Goal: Task Accomplishment & Management: Use online tool/utility

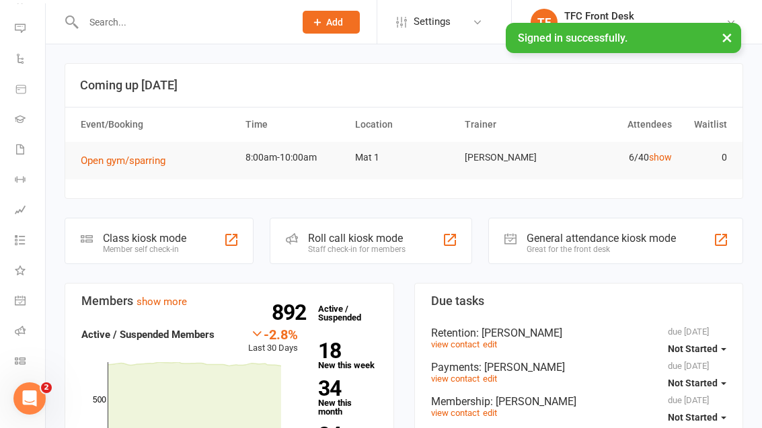
click at [660, 155] on link "show" at bounding box center [660, 157] width 23 height 11
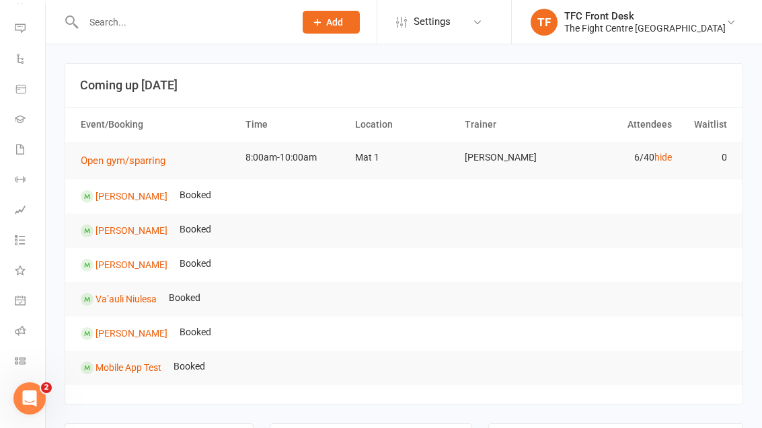
click at [658, 155] on link "hide" at bounding box center [662, 157] width 17 height 11
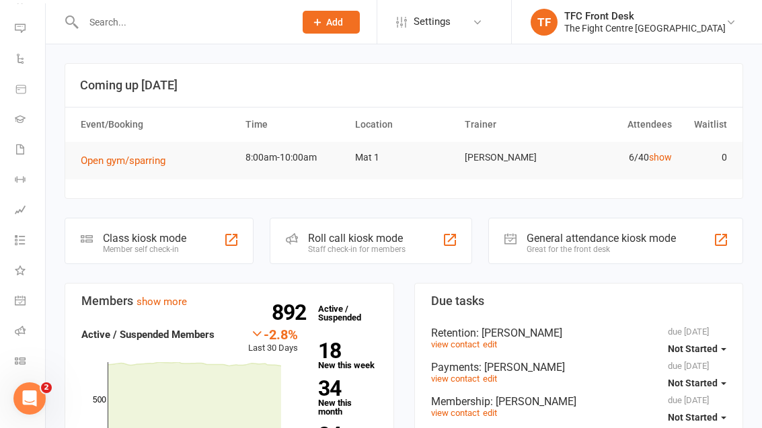
click at [17, 307] on link "General attendance" at bounding box center [30, 302] width 30 height 30
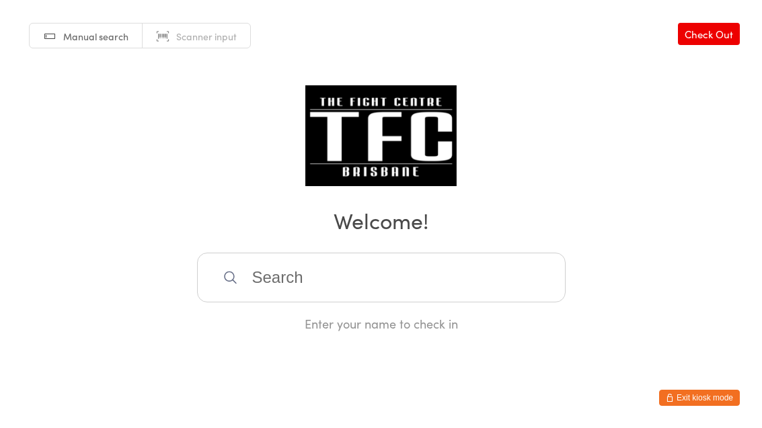
click at [447, 295] on input "search" at bounding box center [381, 278] width 369 height 50
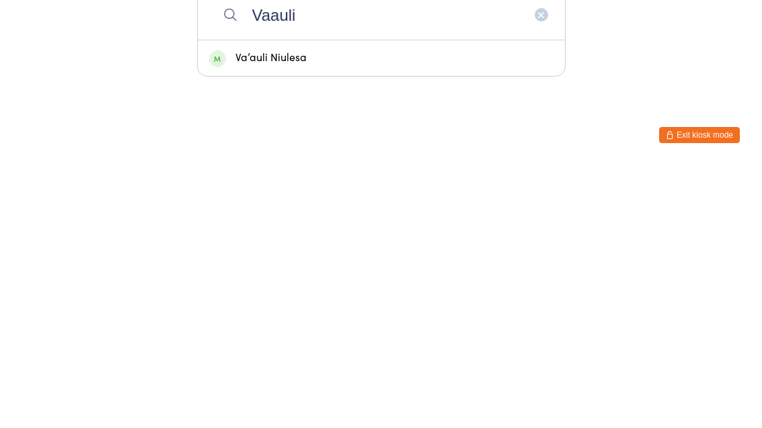
type input "Vaauli"
click at [401, 312] on div "Va’auli Niulesa" at bounding box center [381, 321] width 344 height 18
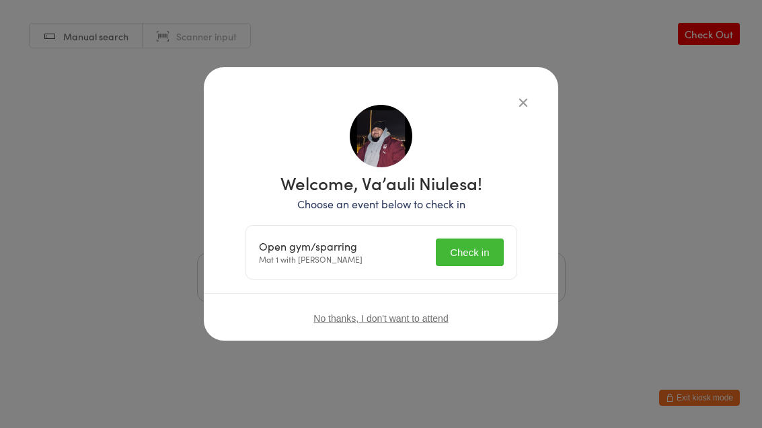
click at [467, 254] on button "Check in" at bounding box center [469, 253] width 67 height 28
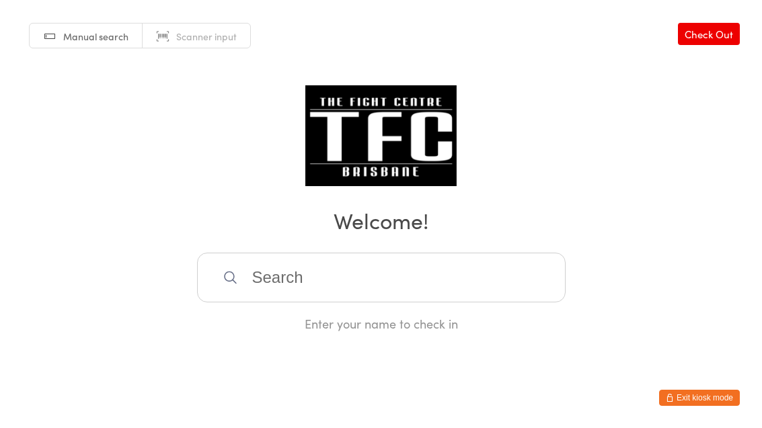
click at [363, 277] on input "search" at bounding box center [381, 278] width 369 height 50
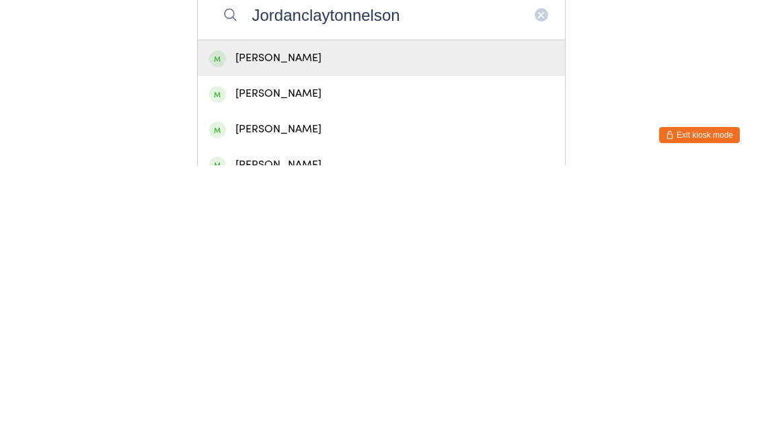
type input "Jordanclaytonnelson"
click at [352, 312] on div "[PERSON_NAME]" at bounding box center [381, 321] width 344 height 18
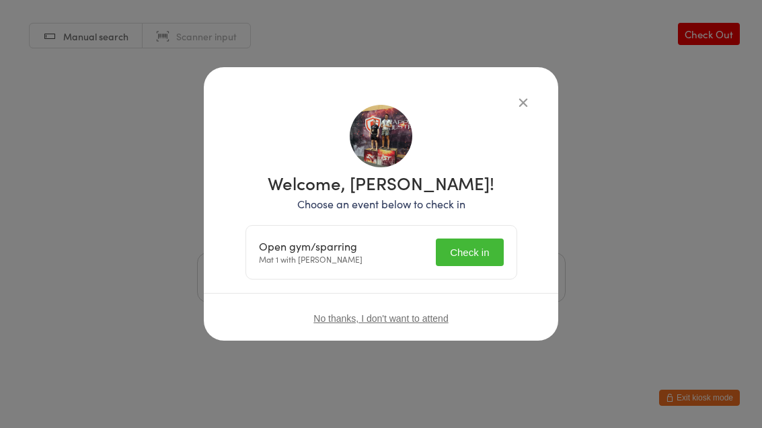
click at [485, 245] on button "Check in" at bounding box center [469, 253] width 67 height 28
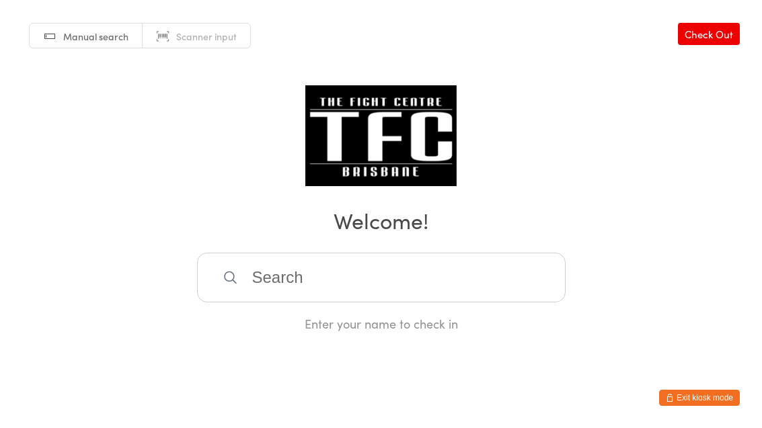
click at [268, 303] on input "search" at bounding box center [381, 278] width 369 height 50
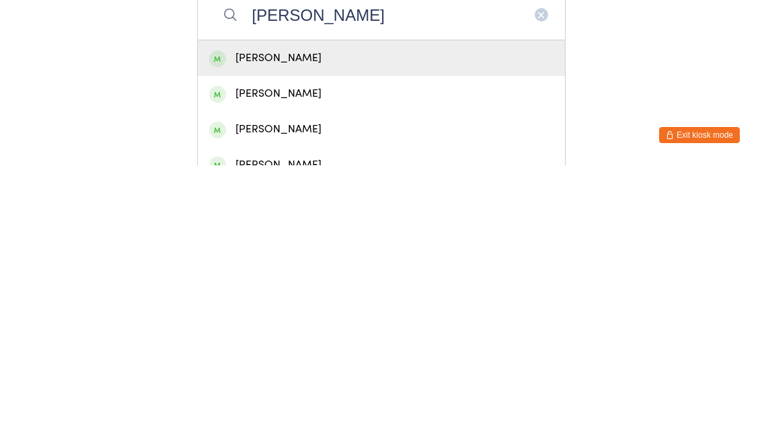
type input "[PERSON_NAME]"
click at [254, 312] on div "[PERSON_NAME]" at bounding box center [381, 321] width 344 height 18
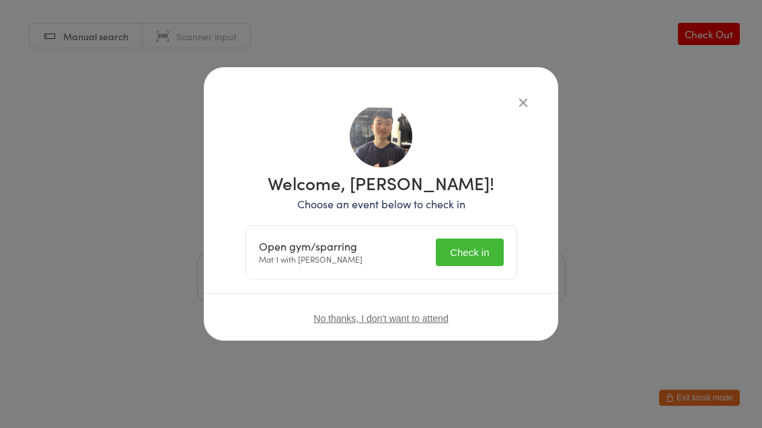
click at [449, 257] on button "Check in" at bounding box center [469, 253] width 67 height 28
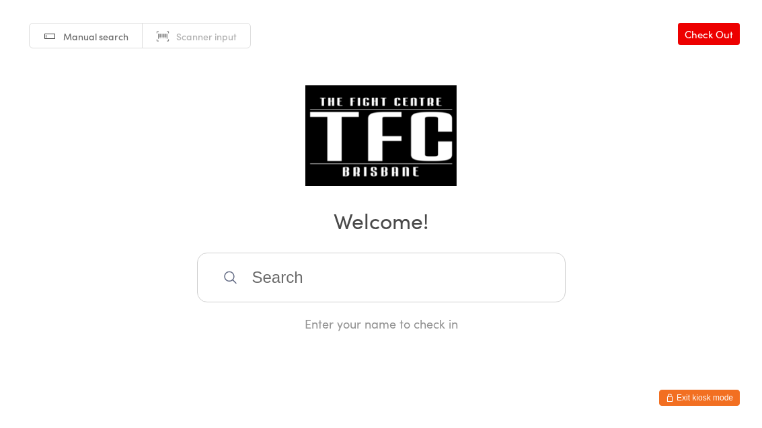
click at [461, 235] on h2 "Welcome!" at bounding box center [380, 220] width 735 height 30
click at [429, 284] on input "search" at bounding box center [381, 278] width 369 height 50
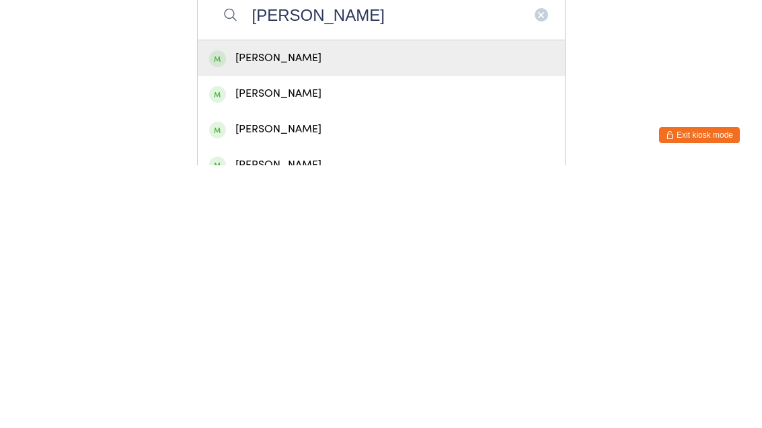
type input "[PERSON_NAME]"
click at [298, 303] on div "[PERSON_NAME]" at bounding box center [381, 321] width 367 height 36
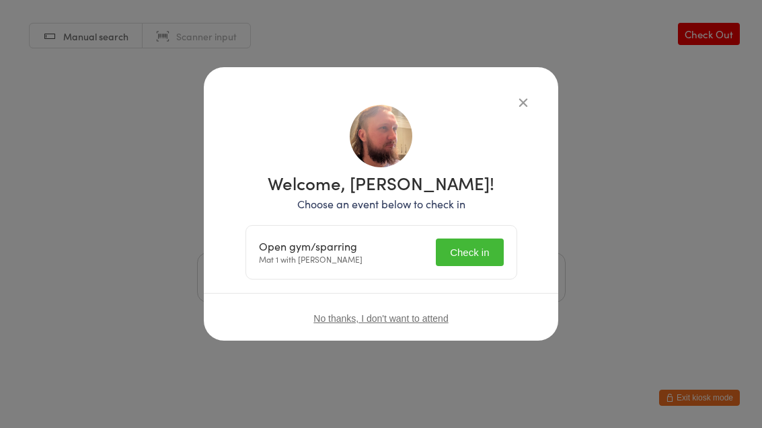
click at [453, 265] on button "Check in" at bounding box center [469, 253] width 67 height 28
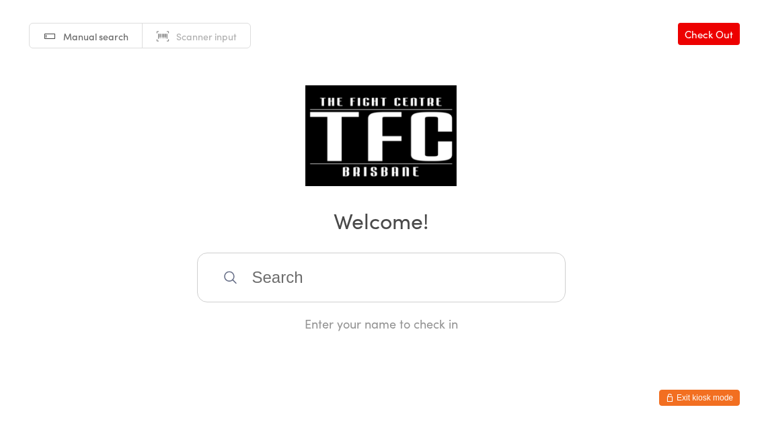
click at [510, 284] on input "search" at bounding box center [381, 278] width 369 height 50
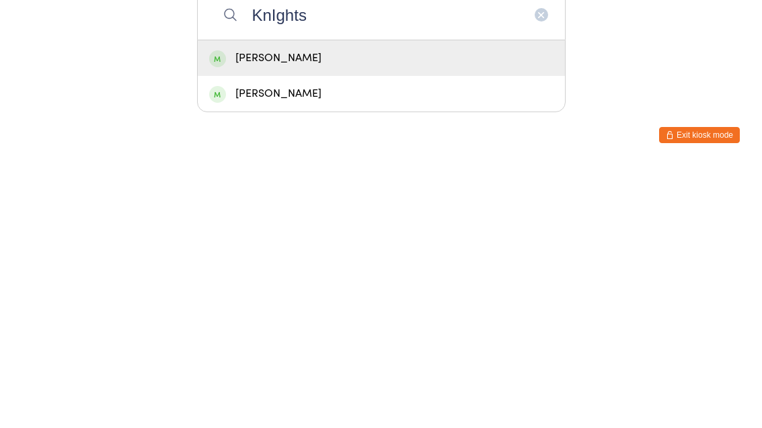
type input "KnIghts"
click at [466, 348] on div "[PERSON_NAME]" at bounding box center [381, 357] width 344 height 18
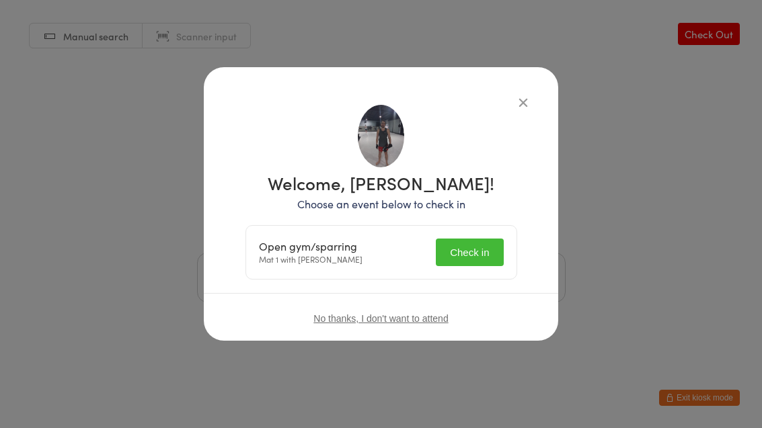
click at [477, 254] on button "Check in" at bounding box center [469, 253] width 67 height 28
